Goal: Find specific page/section: Find specific page/section

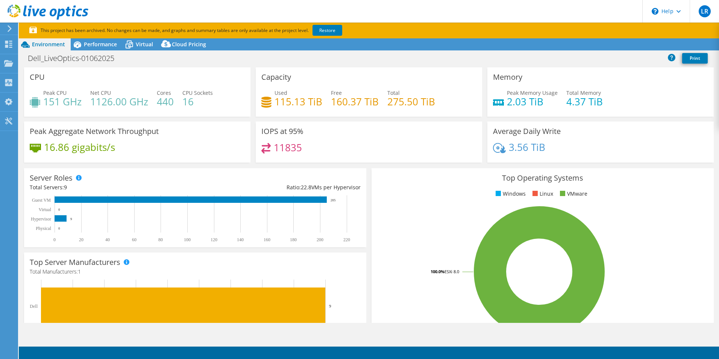
select select "USD"
click at [102, 46] on span "Performance" at bounding box center [100, 44] width 33 height 7
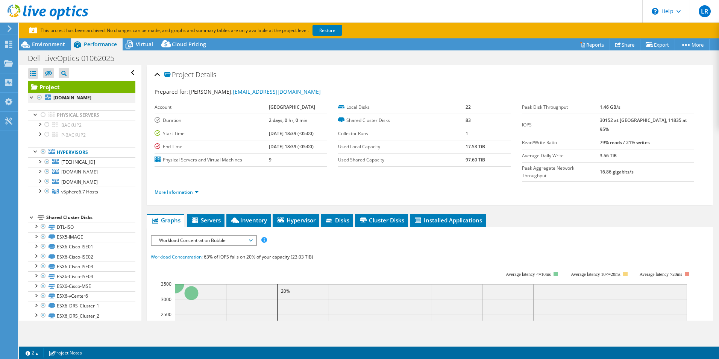
click at [29, 94] on div at bounding box center [32, 97] width 8 height 8
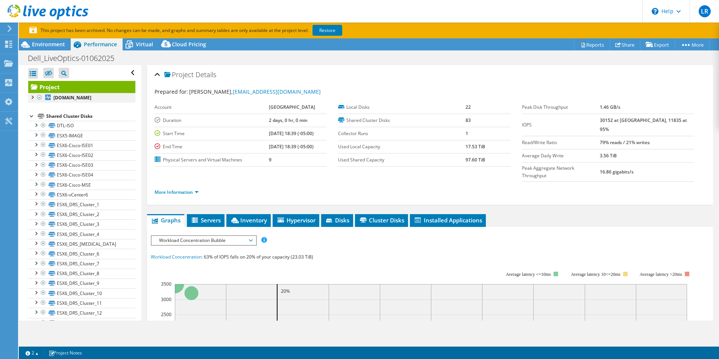
click at [31, 99] on div at bounding box center [32, 97] width 8 height 8
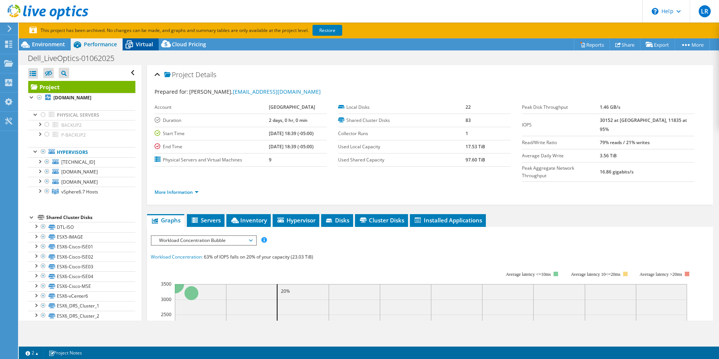
click at [139, 45] on span "Virtual" at bounding box center [144, 44] width 17 height 7
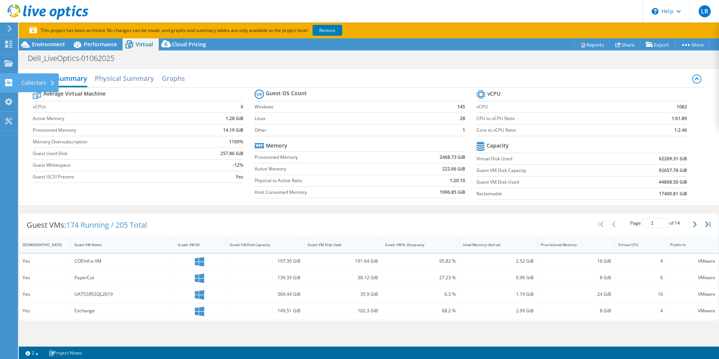
click at [8, 86] on div at bounding box center [8, 83] width 9 height 8
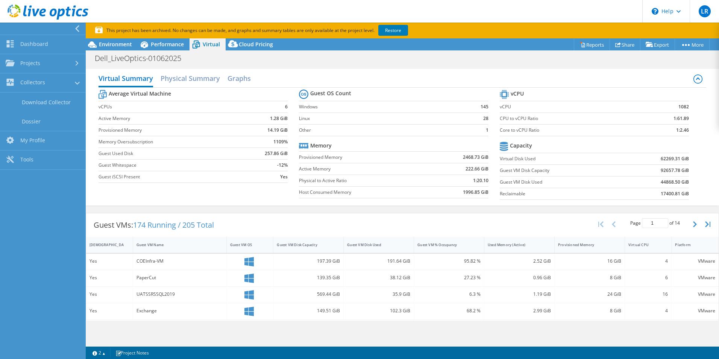
drag, startPoint x: 210, startPoint y: 6, endPoint x: 200, endPoint y: 11, distance: 11.4
click at [210, 6] on header "LR End User landon rowe landonrowe@delta.edu DELTA COLLEGE My Profile Log Out \…" at bounding box center [359, 11] width 719 height 23
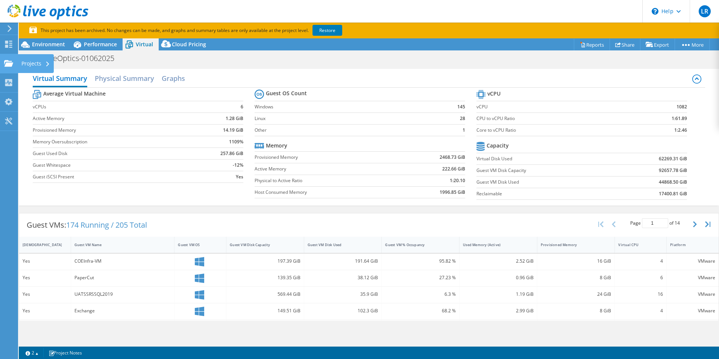
click at [30, 66] on div "Projects" at bounding box center [36, 63] width 36 height 19
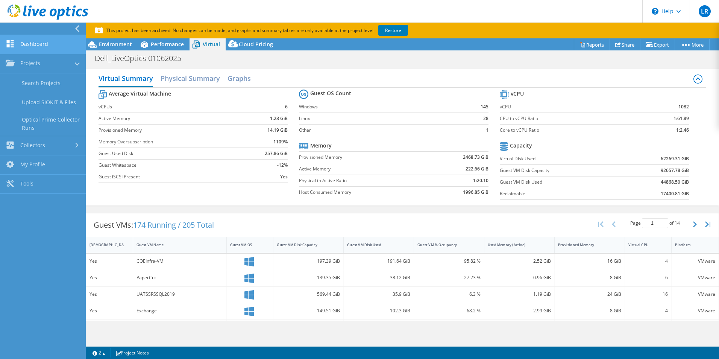
click at [9, 43] on use at bounding box center [10, 43] width 7 height 7
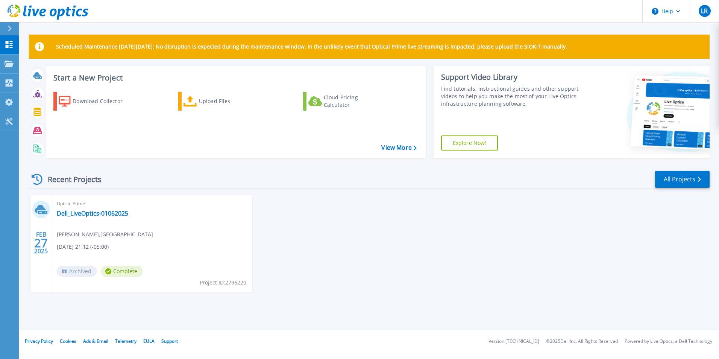
click at [305, 227] on div "FEB 27 2025 Optical Prime Dell_LiveOptics-01062025 Craig Alsobrooks , DELTA COL…" at bounding box center [366, 251] width 687 height 112
click at [4, 22] on button at bounding box center [9, 28] width 19 height 13
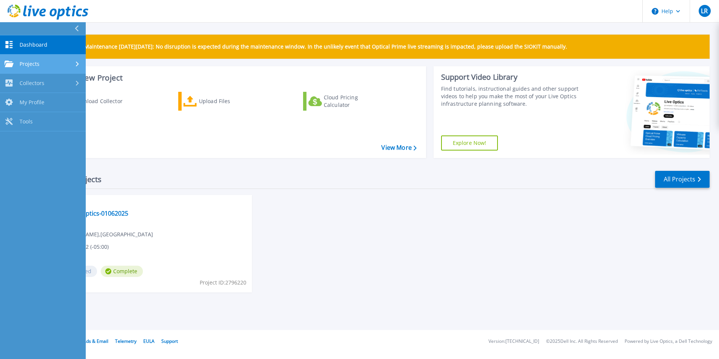
click at [38, 64] on span "Projects" at bounding box center [30, 64] width 20 height 7
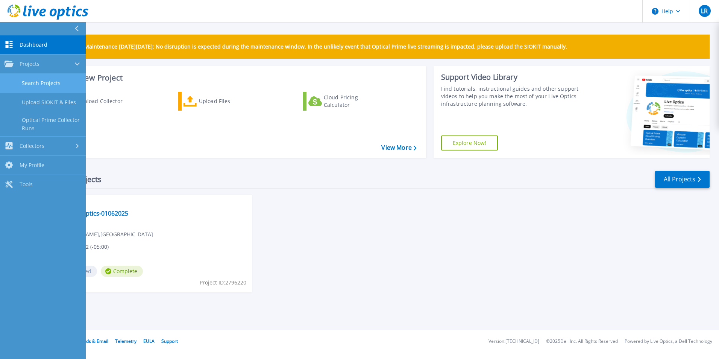
click at [52, 85] on link "Search Projects" at bounding box center [43, 83] width 86 height 19
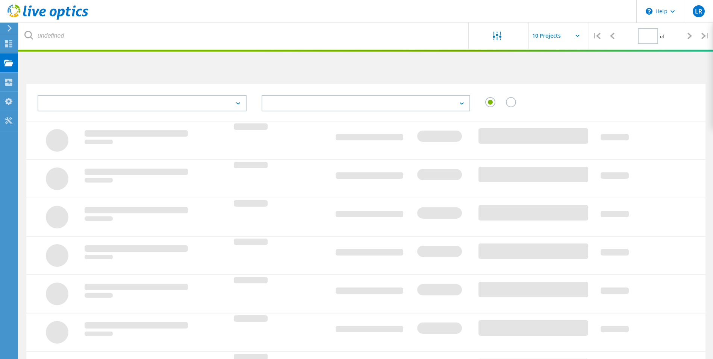
type input "1"
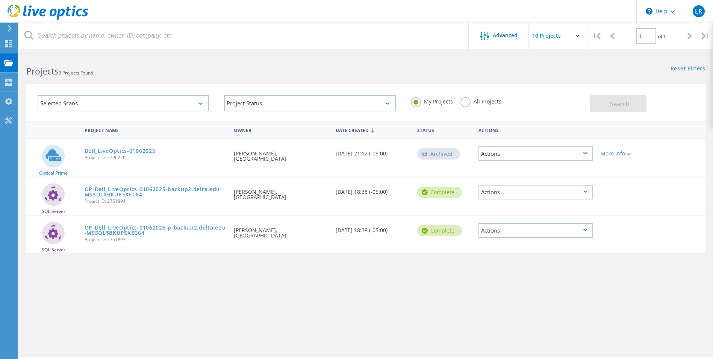
drag, startPoint x: 288, startPoint y: 295, endPoint x: 369, endPoint y: 244, distance: 95.9
click at [288, 296] on div "Project Name Owner Date Created Status Actions Optical Prime Dell_LiveOptics-01…" at bounding box center [365, 219] width 679 height 196
